Goal: Task Accomplishment & Management: Manage account settings

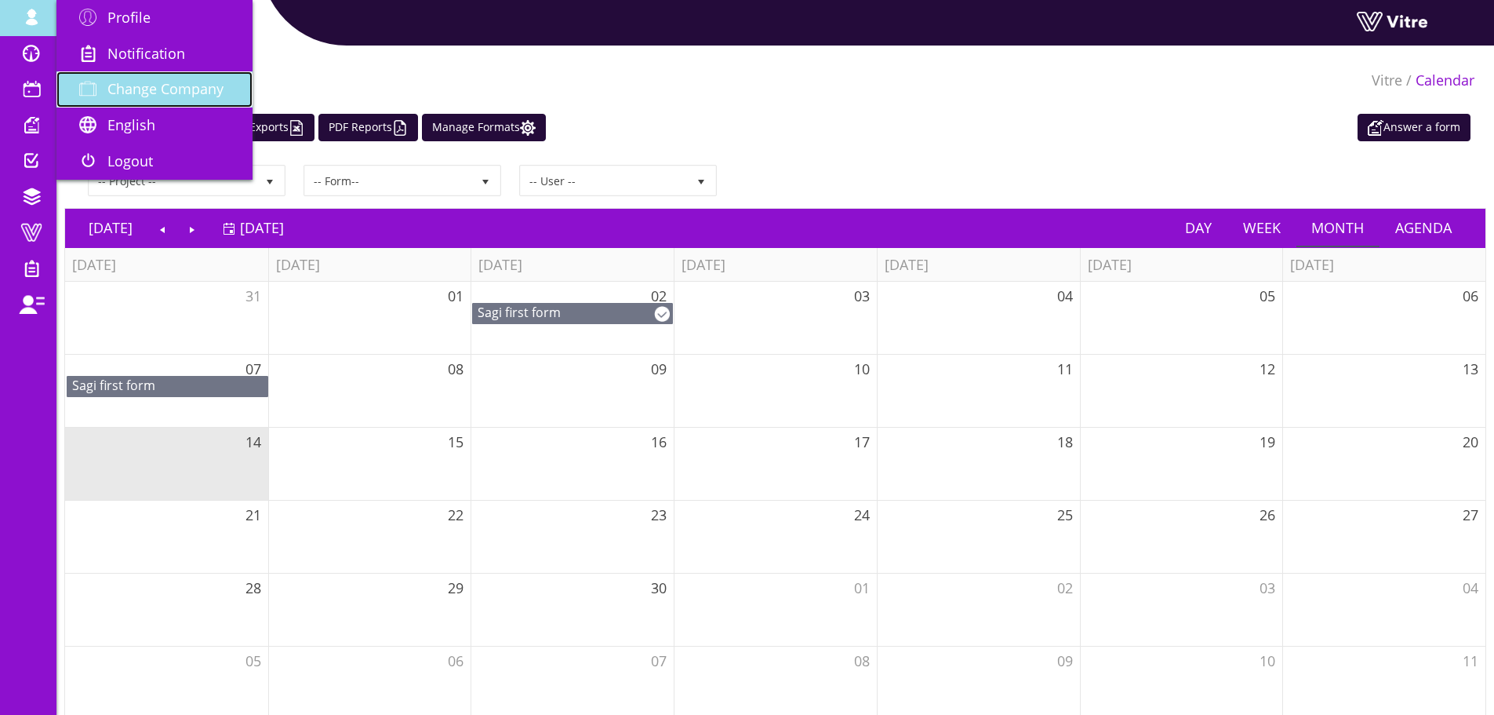
click at [218, 90] on span "Change Company" at bounding box center [165, 88] width 116 height 19
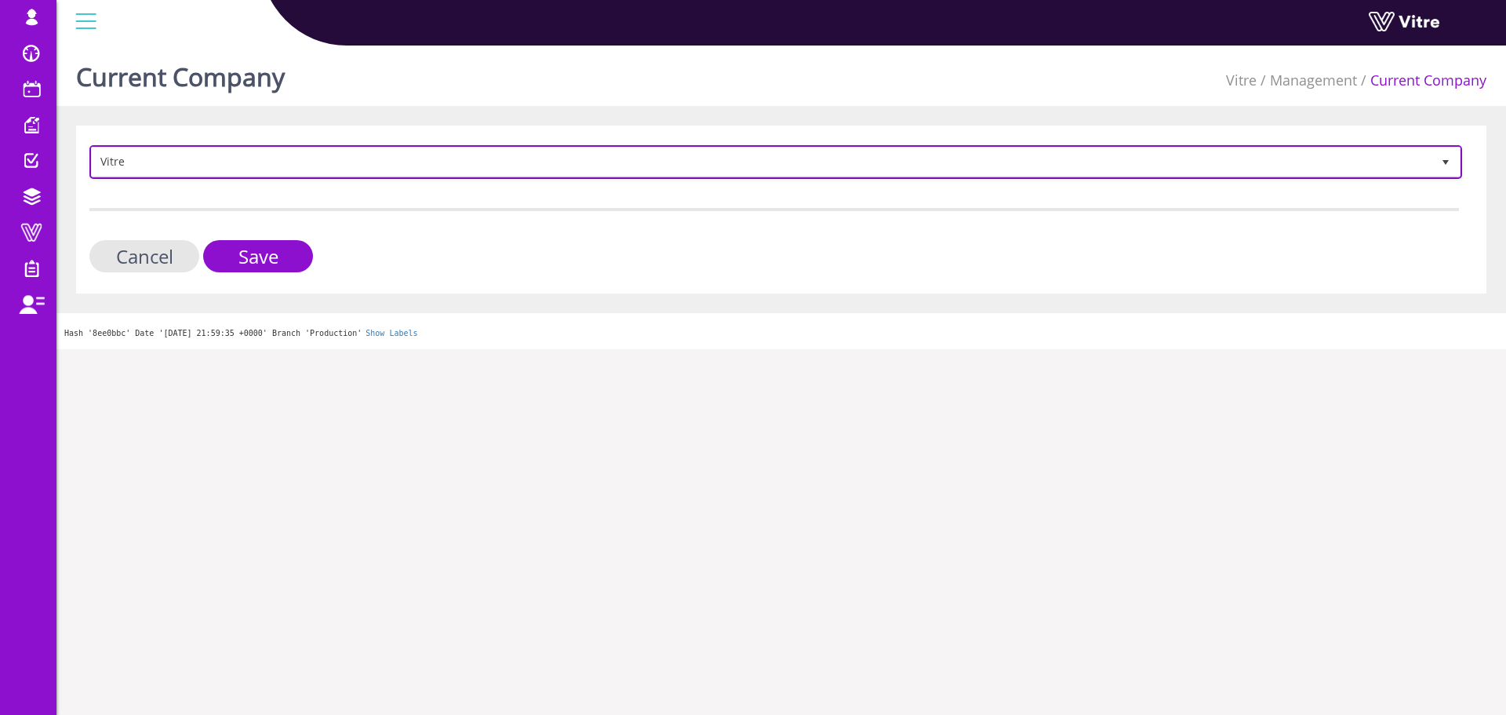
click at [261, 163] on span "Vitre" at bounding box center [762, 161] width 1340 height 28
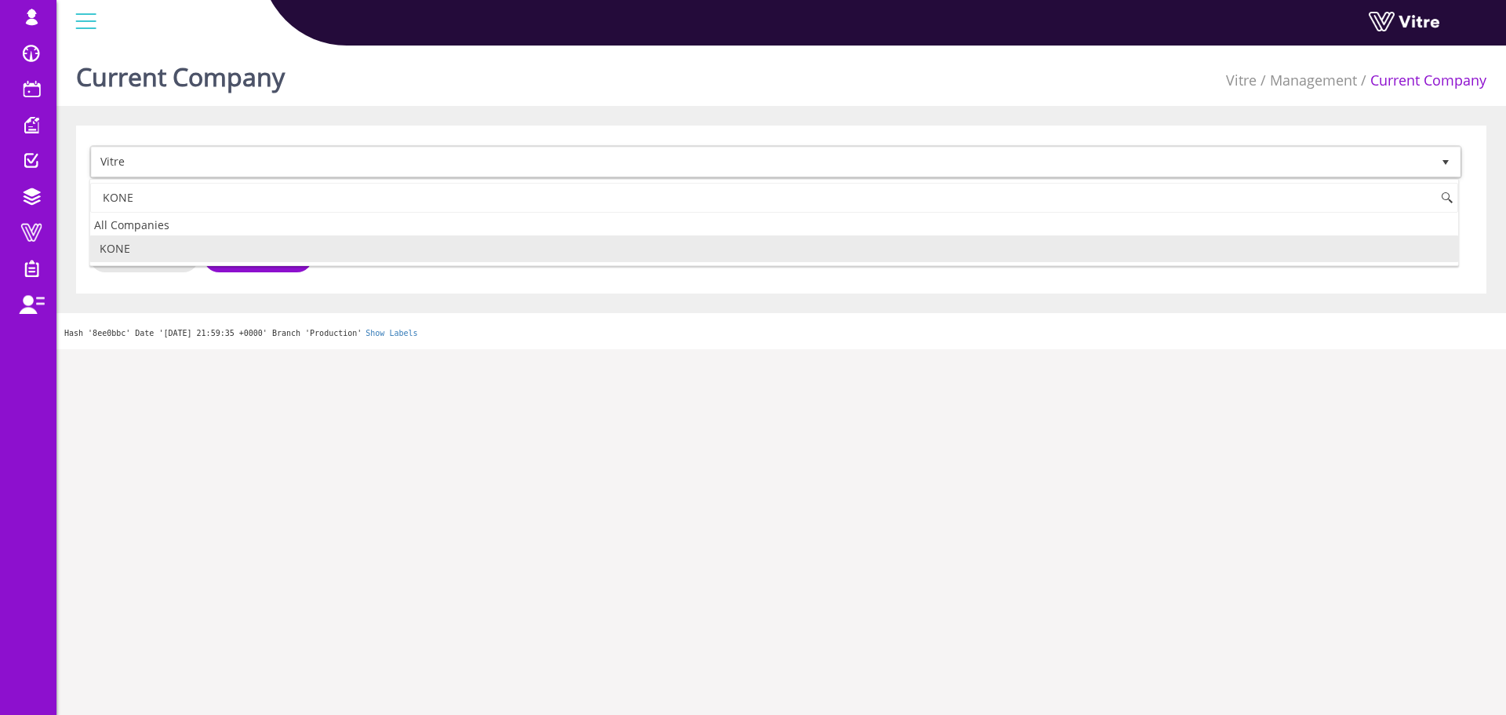
click at [135, 260] on li "KONE" at bounding box center [774, 248] width 1368 height 27
type input "KONE"
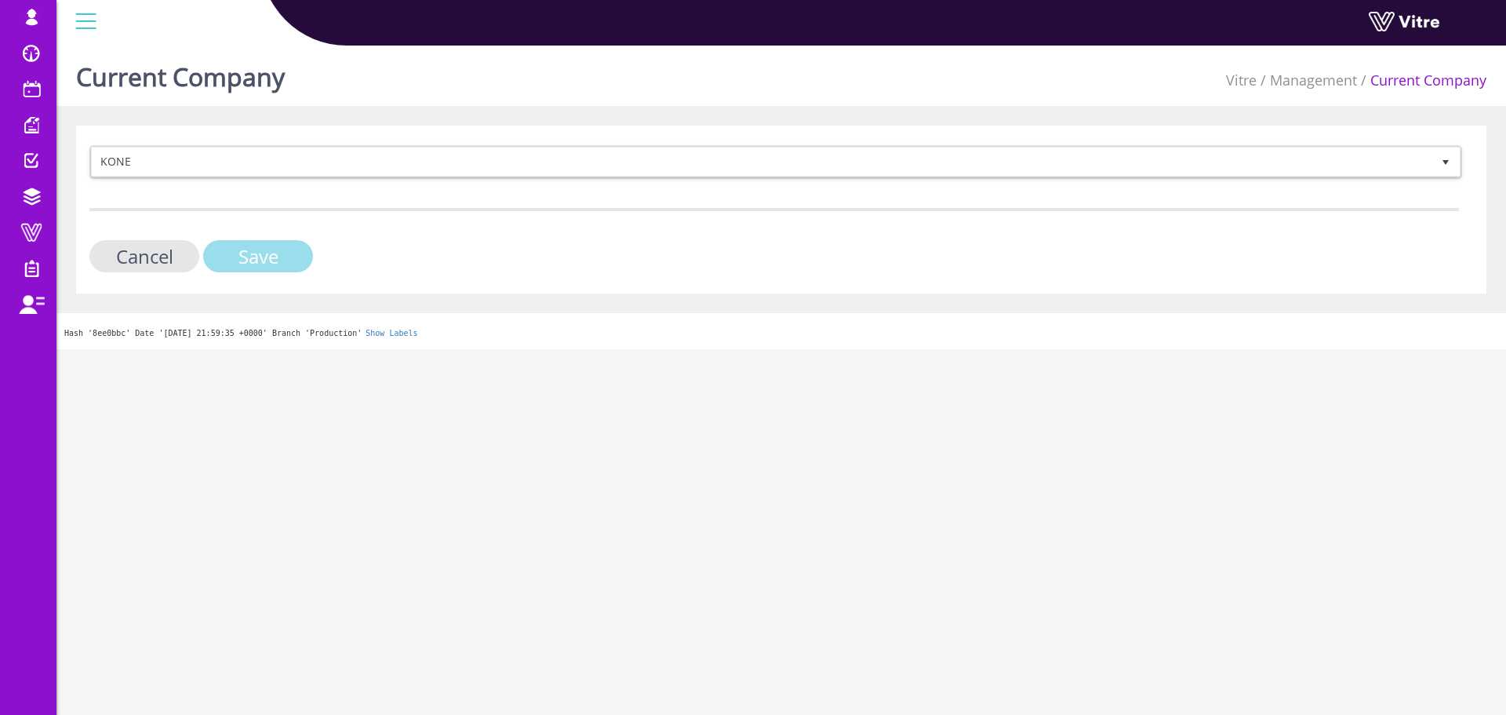
click at [264, 260] on input "Save" at bounding box center [258, 256] width 110 height 32
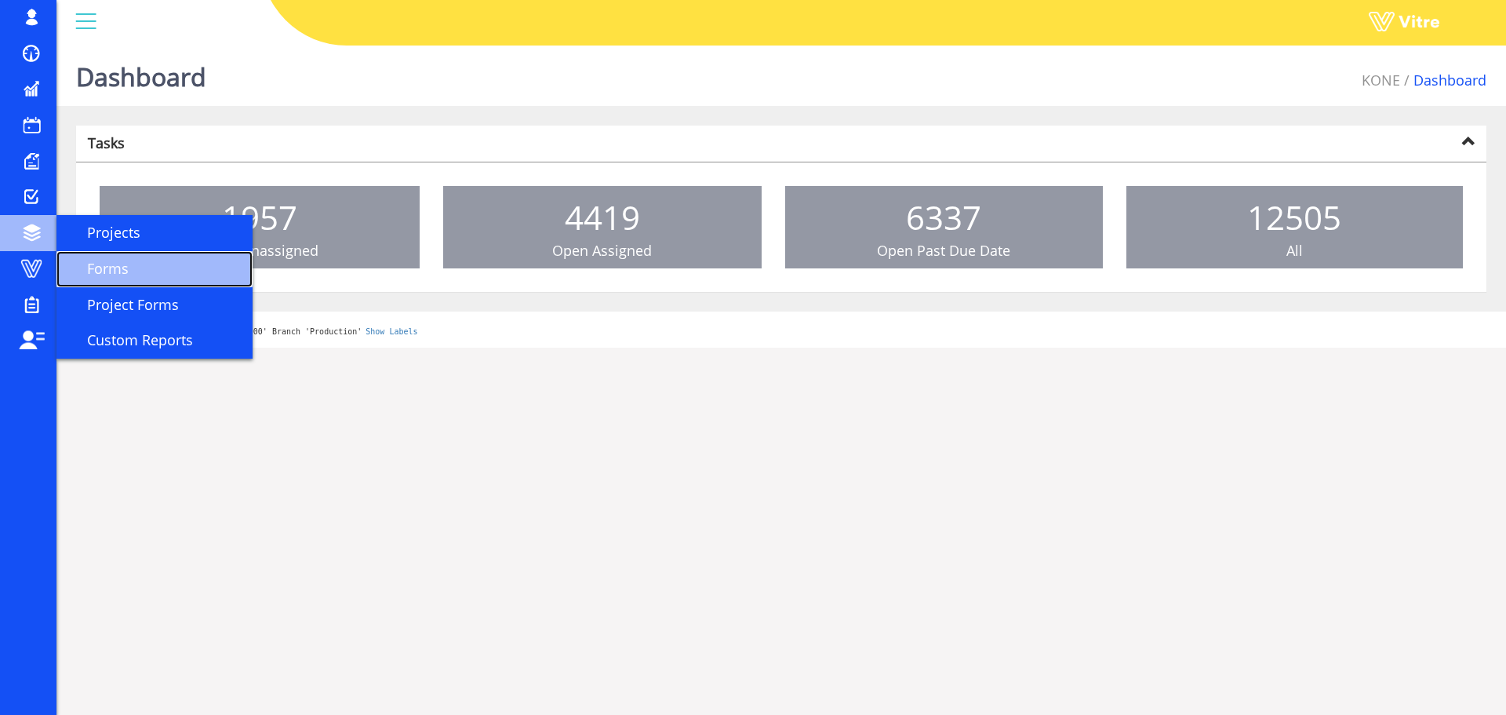
click at [111, 271] on span "Forms" at bounding box center [98, 268] width 60 height 19
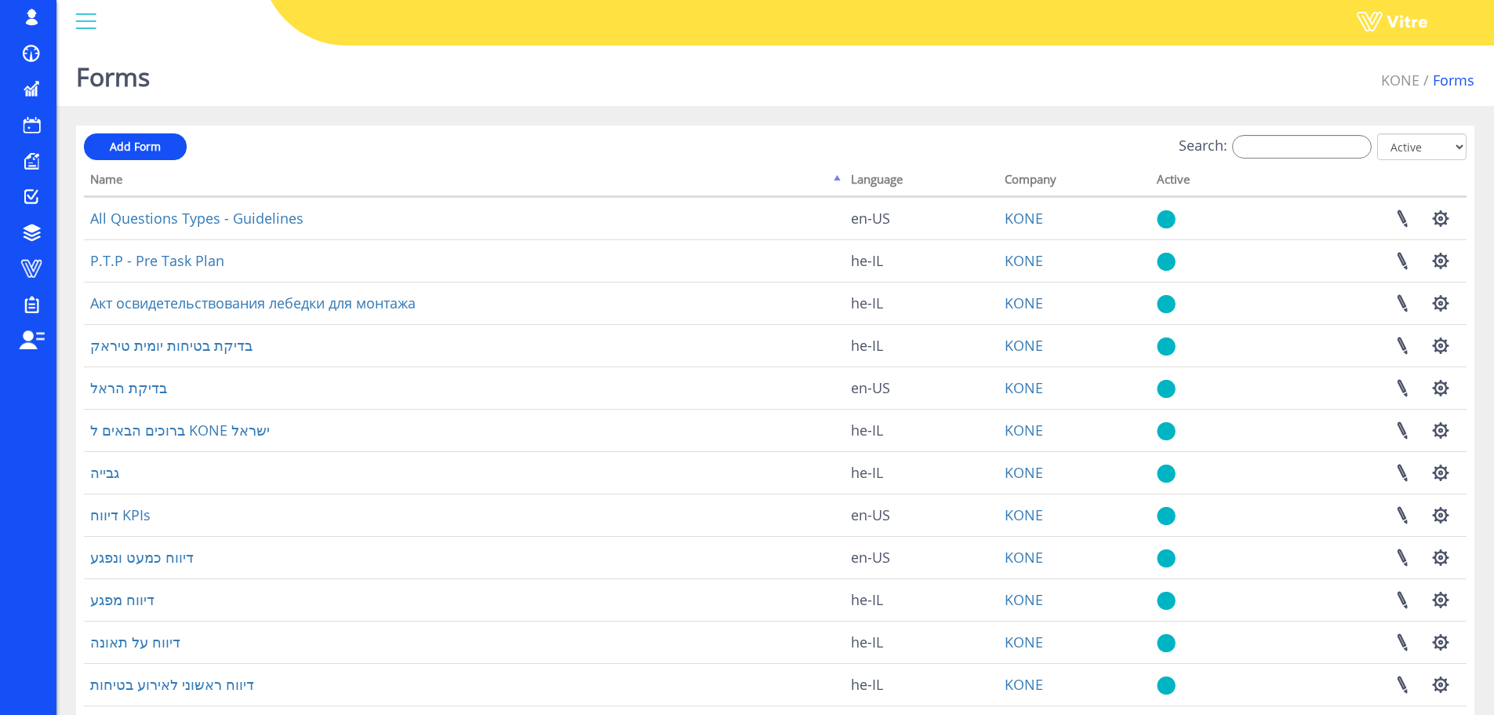
click at [1302, 133] on div "Add Form Search: All Active Not Active Processing... Name Language Company Acti…" at bounding box center [775, 505] width 1399 height 759
click at [1306, 154] on input "Search:" at bounding box center [1302, 147] width 140 height 24
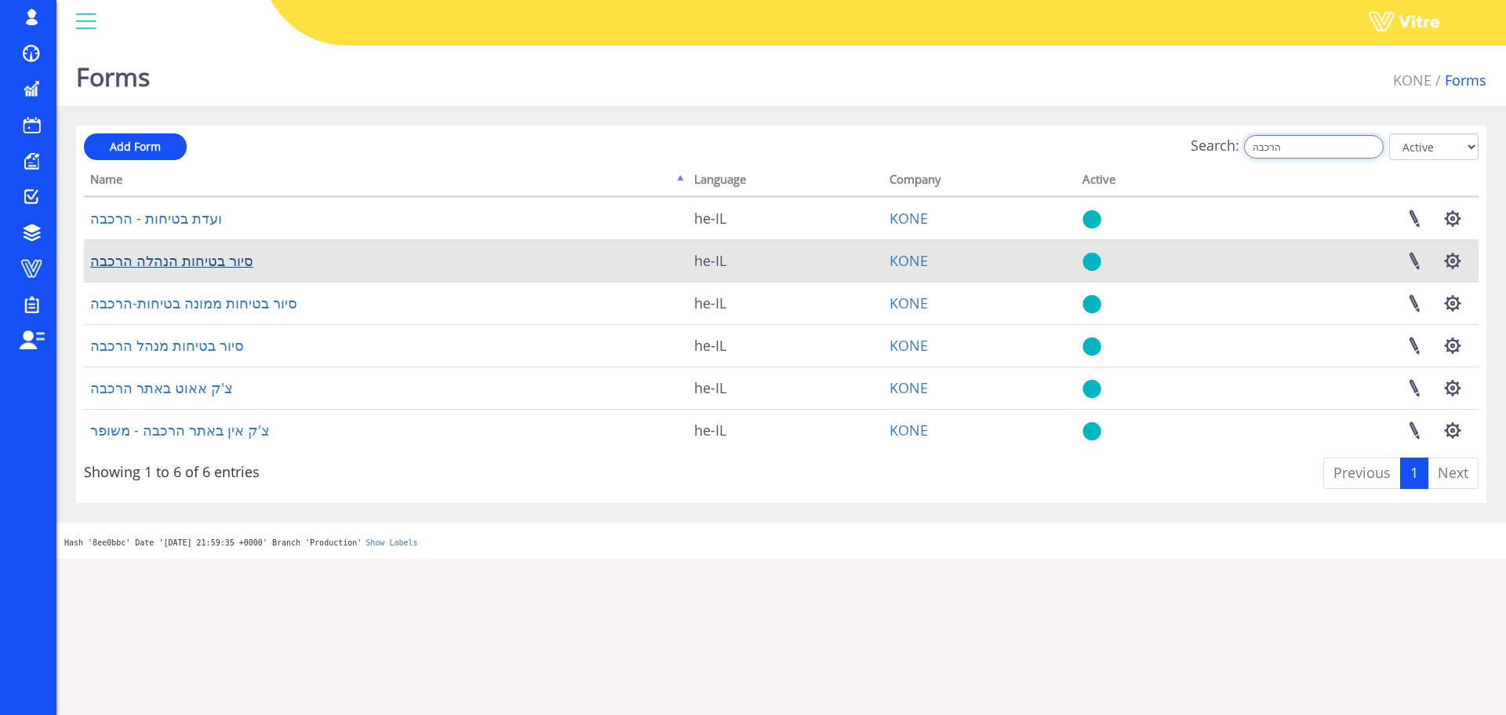
type input "הרכבה"
click at [1452, 260] on button "button" at bounding box center [1452, 261] width 39 height 42
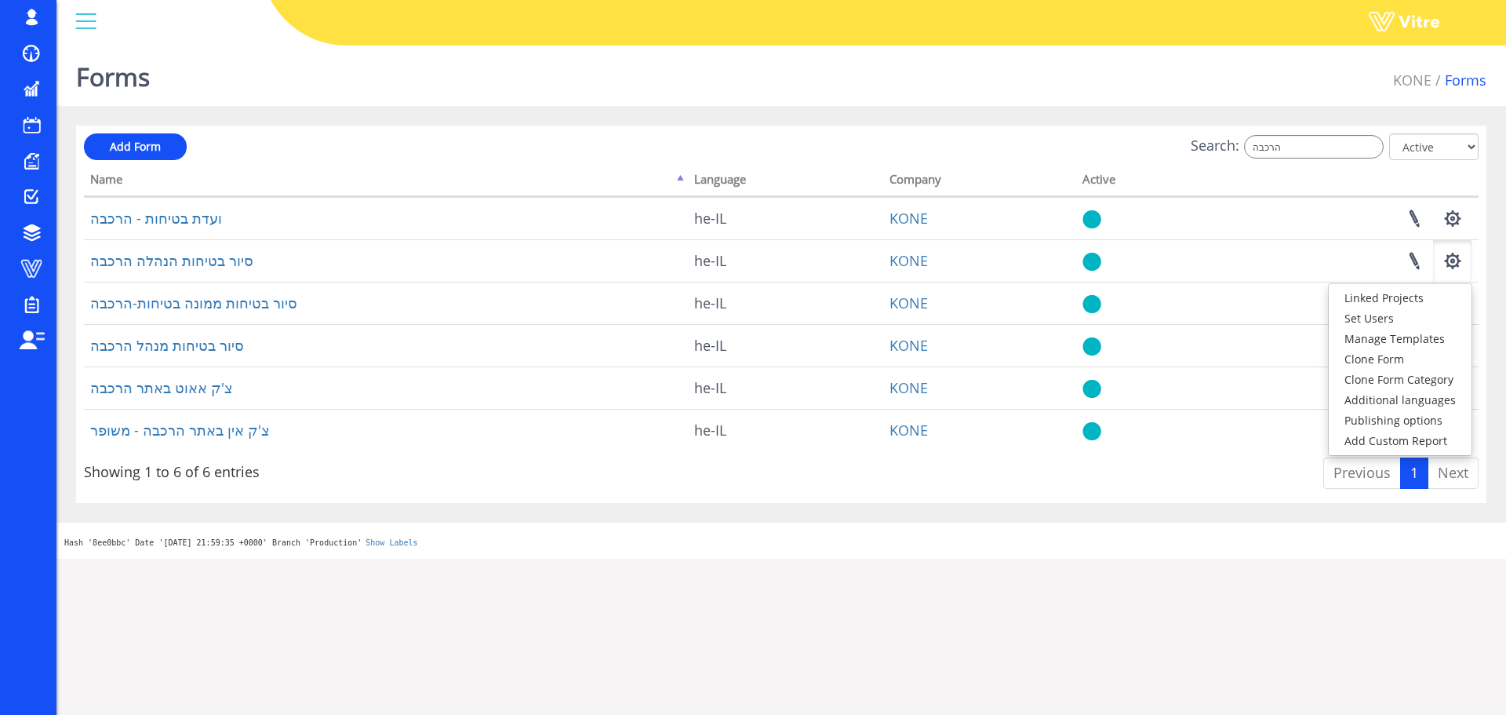
click at [1485, 301] on div "Add Form Search: הרכבה All Active Not Active Processing... Name Language Compan…" at bounding box center [781, 314] width 1410 height 377
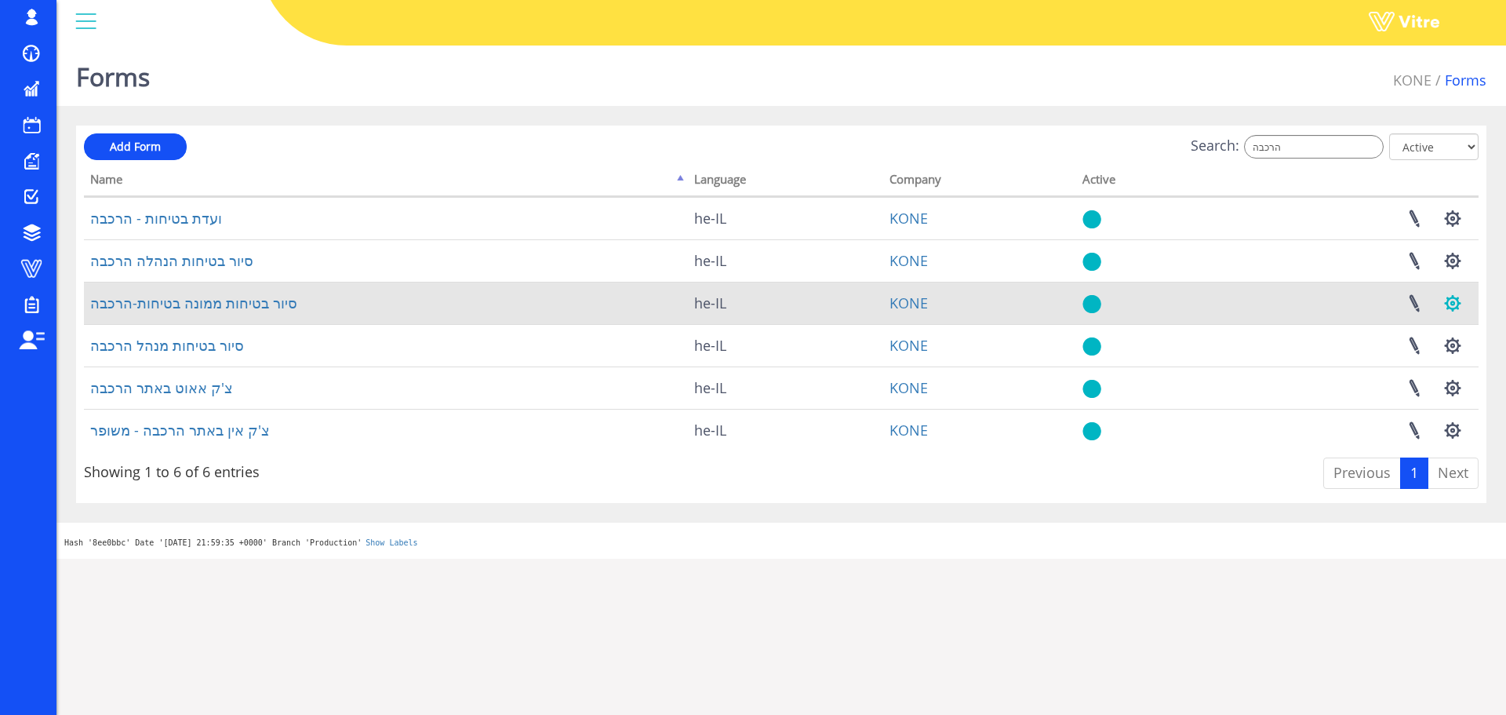
click at [1456, 306] on button "button" at bounding box center [1452, 303] width 39 height 42
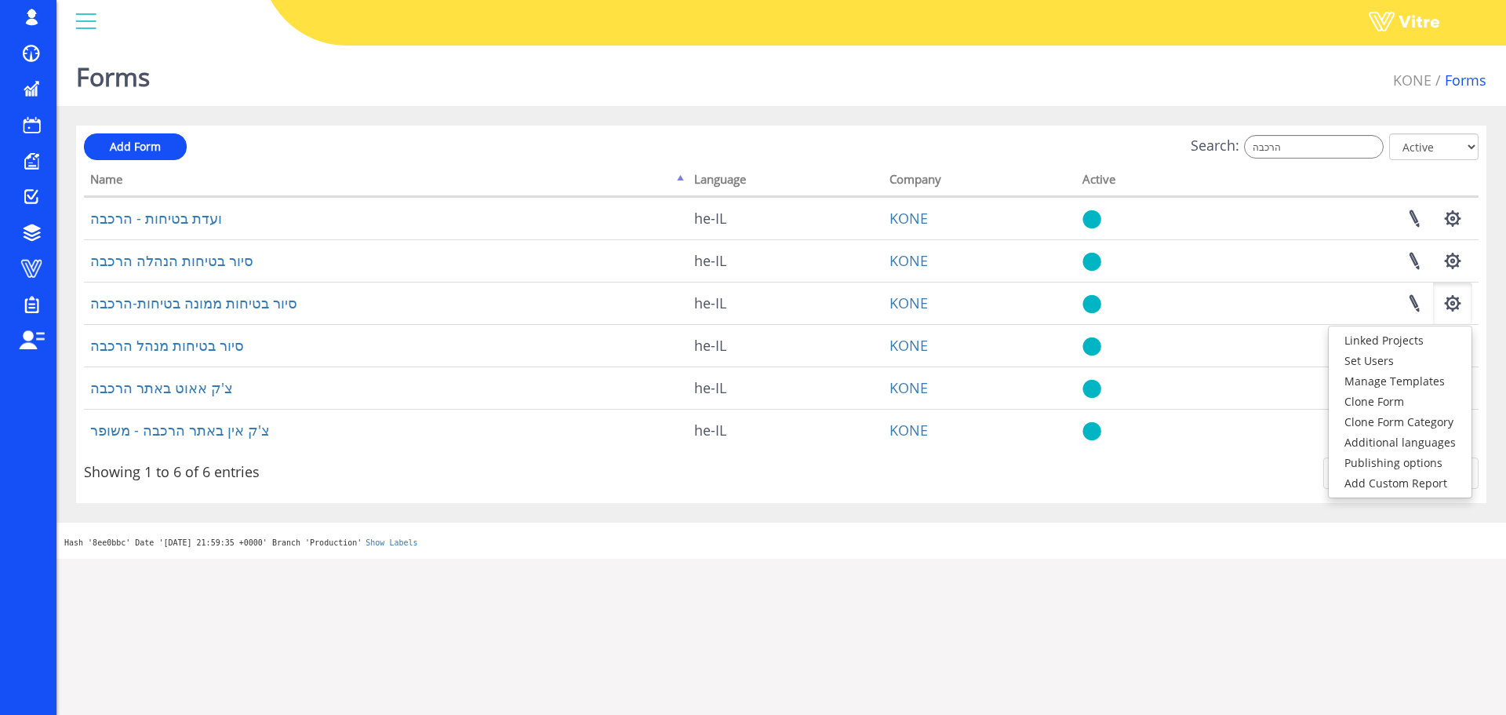
click at [1503, 316] on div "Forms KONE Forms Add Form Search: הרכבה All Active Not Active Processing... Nam…" at bounding box center [781, 298] width 1450 height 519
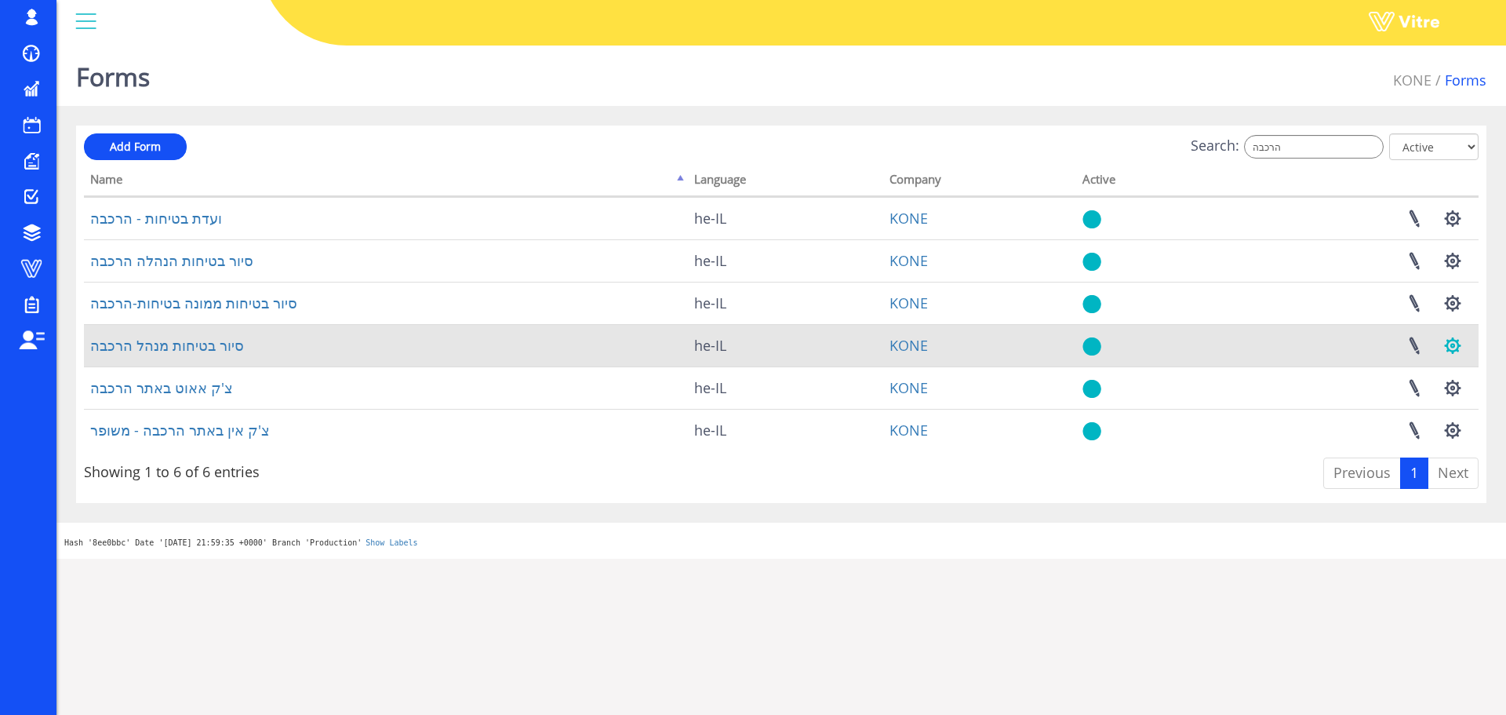
click at [1454, 348] on button "button" at bounding box center [1452, 346] width 39 height 42
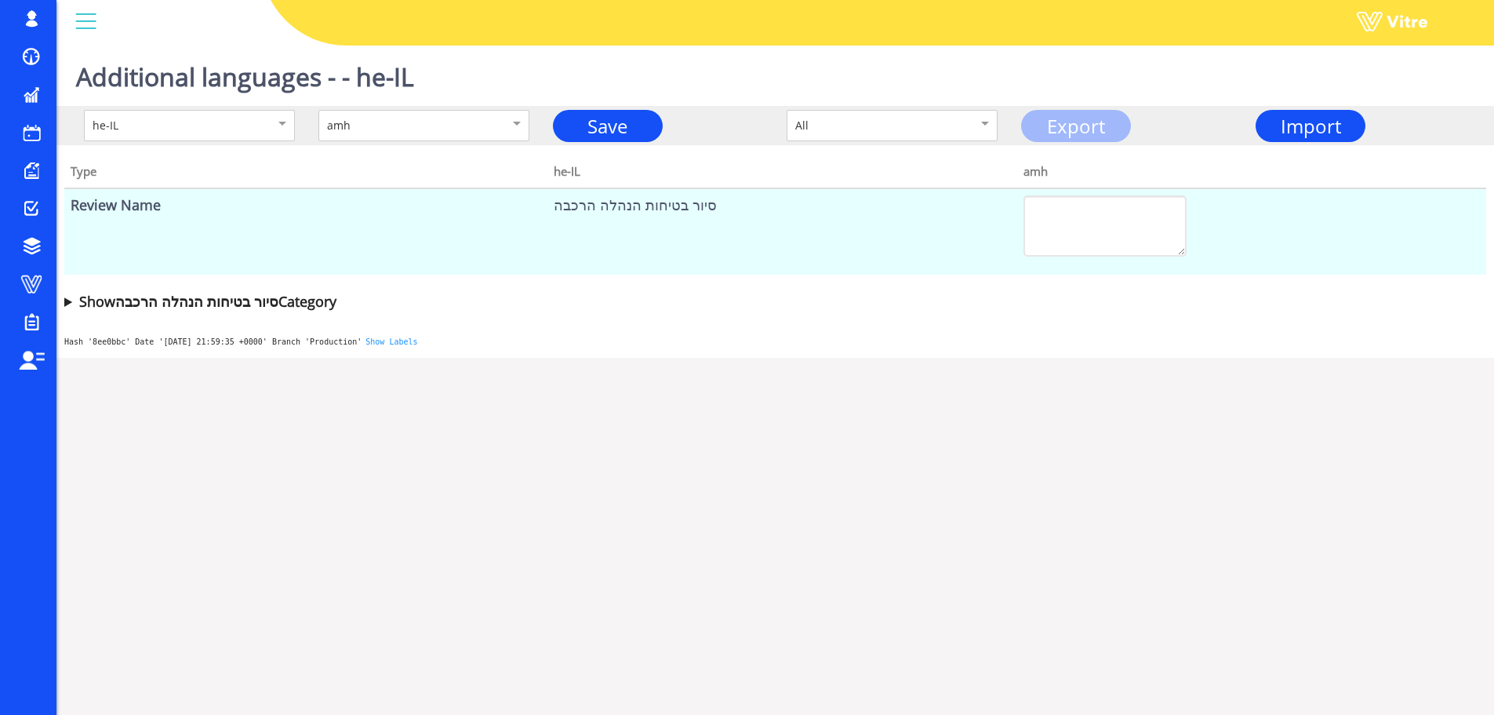
click at [1069, 125] on link "Export" at bounding box center [1076, 126] width 110 height 32
drag, startPoint x: 702, startPoint y: 206, endPoint x: 552, endPoint y: 203, distance: 149.9
click at [552, 203] on td "סיור בטיחות הנהלה הרכבה" at bounding box center [782, 231] width 469 height 86
copy td "סיור בטיחות הנהלה הרכבה"
click at [1086, 126] on link "Export" at bounding box center [1076, 126] width 110 height 32
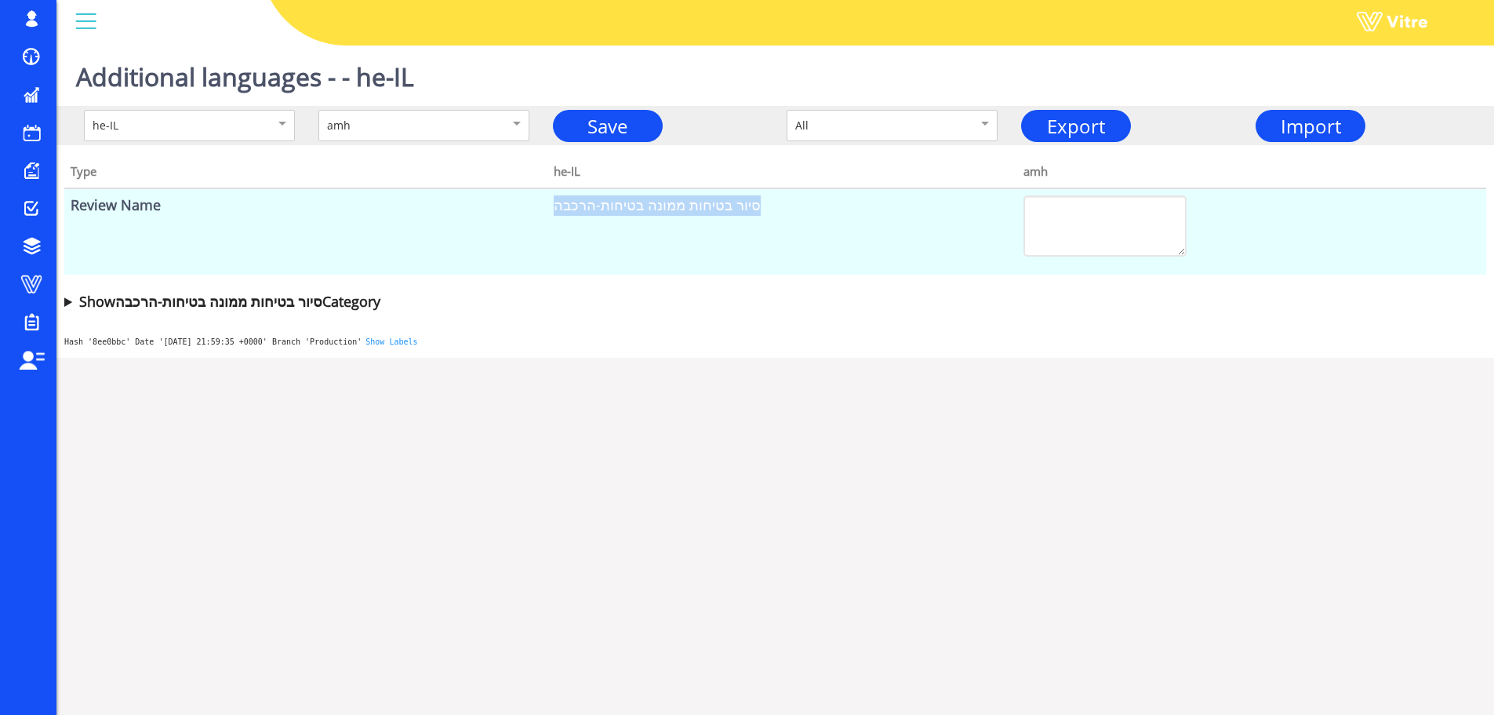
drag, startPoint x: 744, startPoint y: 206, endPoint x: 511, endPoint y: 215, distance: 233.2
click at [511, 215] on tr "Review Name סיור בטיחות ממונה בטיחות-הרכבה" at bounding box center [775, 231] width 1422 height 86
copy tr "סיור בטיחות ממונה בטיחות-הרכבה"
click at [1072, 129] on link "Export" at bounding box center [1076, 126] width 110 height 32
drag, startPoint x: 693, startPoint y: 206, endPoint x: 557, endPoint y: 198, distance: 135.9
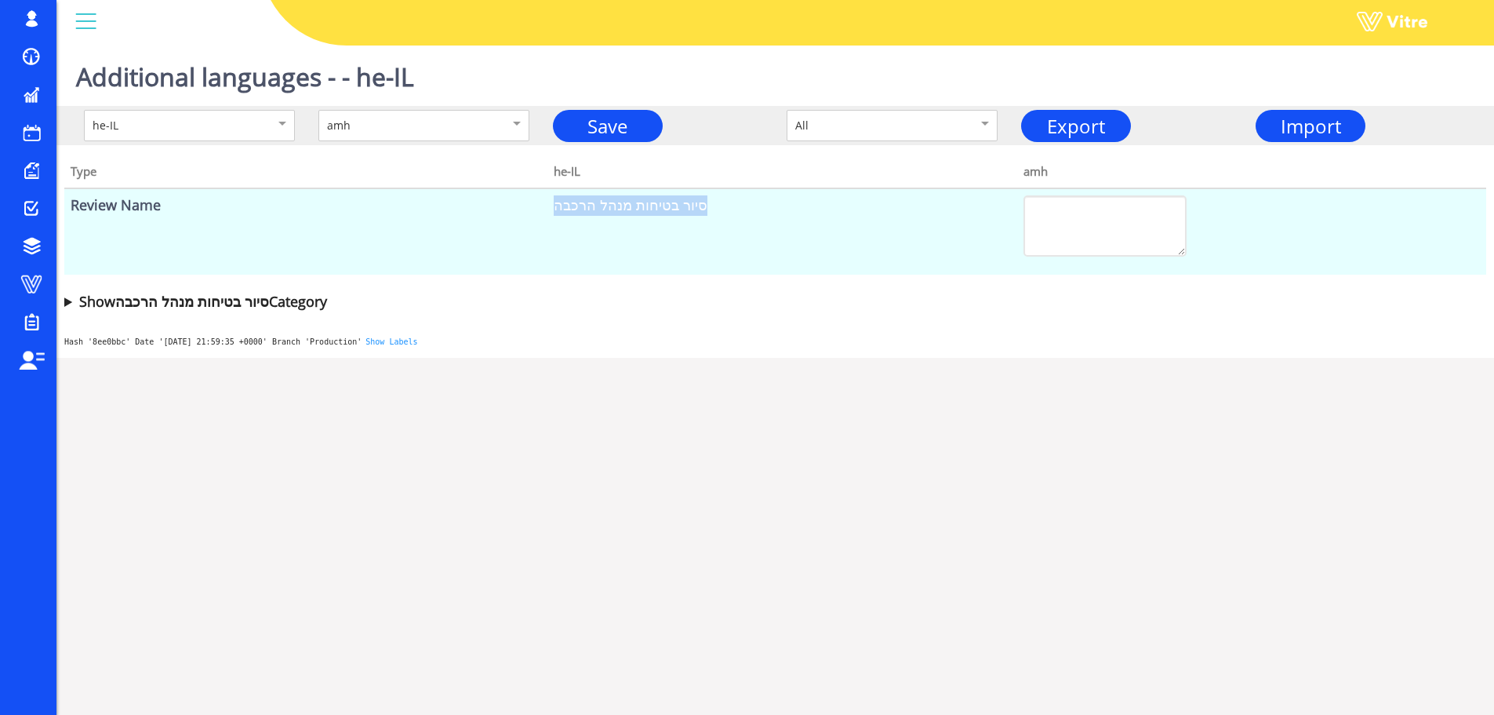
click at [557, 198] on td "סיור בטיחות מנהל הרכבה" at bounding box center [782, 231] width 469 height 86
copy td "סיור בטיחות מנהל הרכבה"
click at [1101, 130] on link "Export" at bounding box center [1076, 126] width 110 height 32
click at [987, 583] on body "Harel.Smadar Profile Notification Change Company English English Español França…" at bounding box center [747, 396] width 1494 height 715
